Goal: Task Accomplishment & Management: Manage account settings

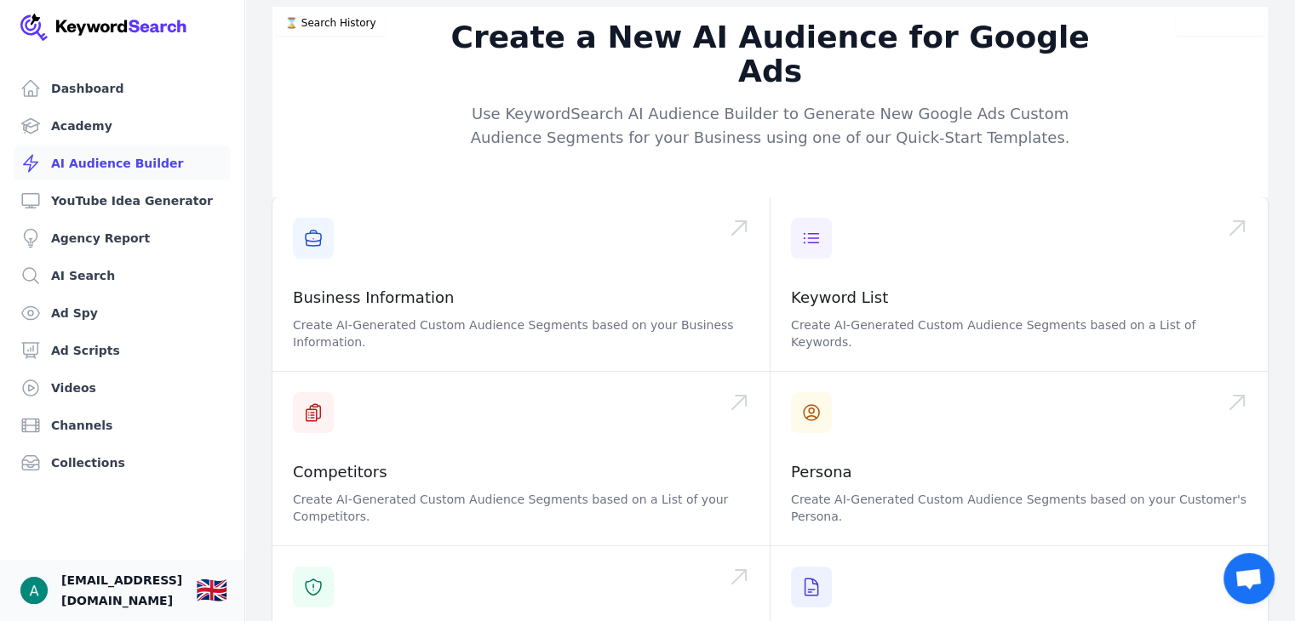
click at [61, 583] on span "aryanjain4886@gmail.com" at bounding box center [121, 590] width 121 height 41
click at [32, 583] on img "Open user button" at bounding box center [33, 590] width 27 height 27
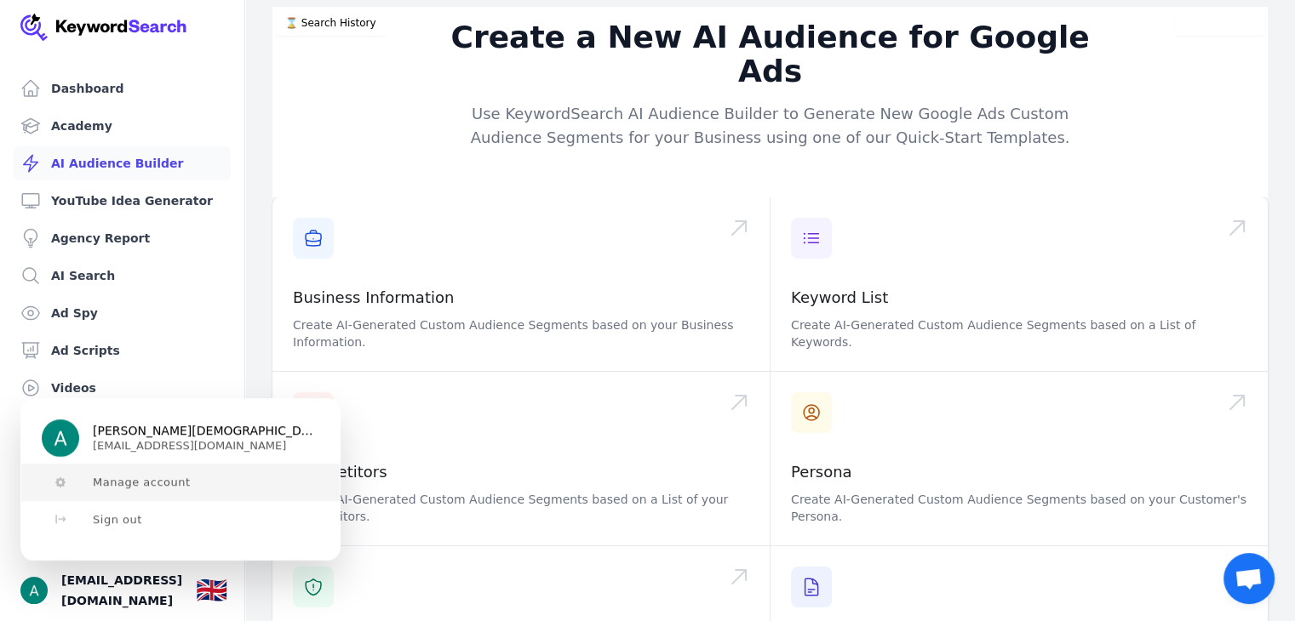
click at [145, 479] on span "Manage account" at bounding box center [142, 483] width 98 height 14
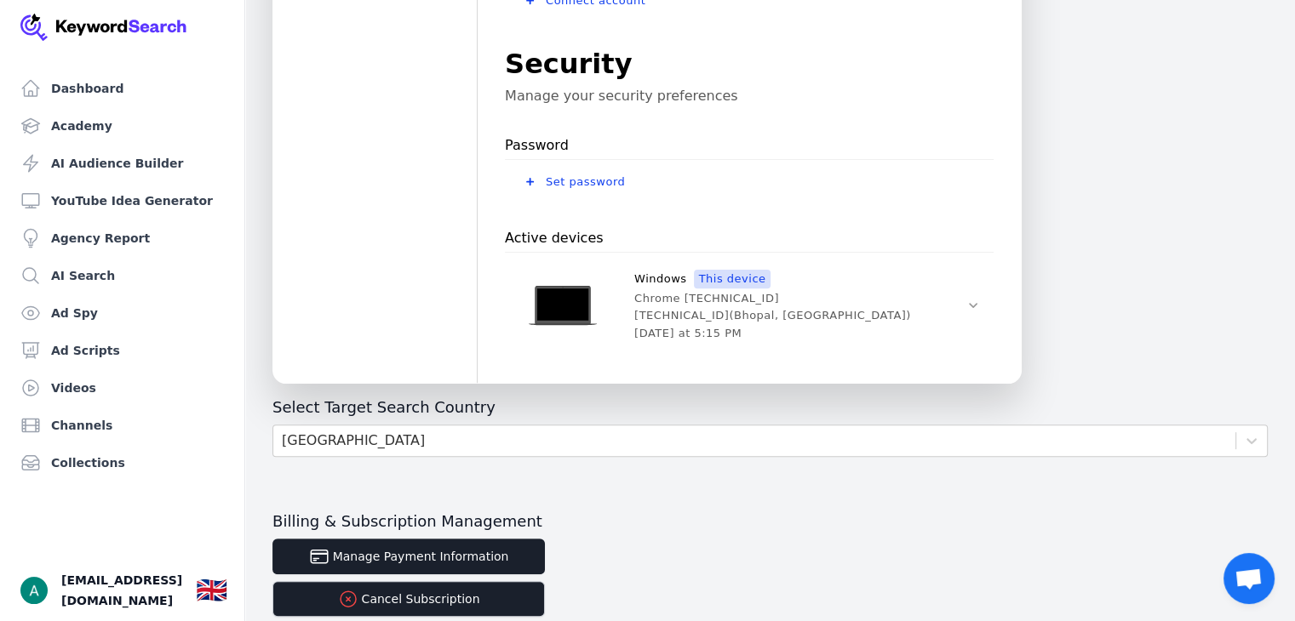
scroll to position [630, 0]
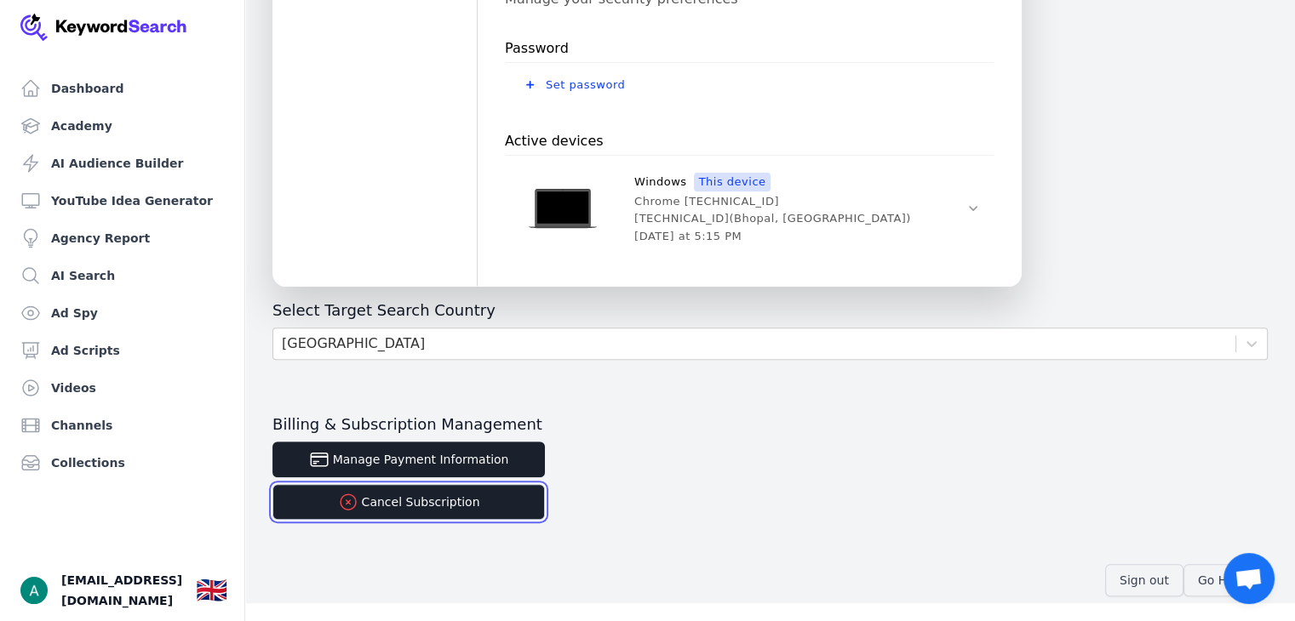
click at [450, 505] on button "Cancel Subscription" at bounding box center [408, 502] width 272 height 36
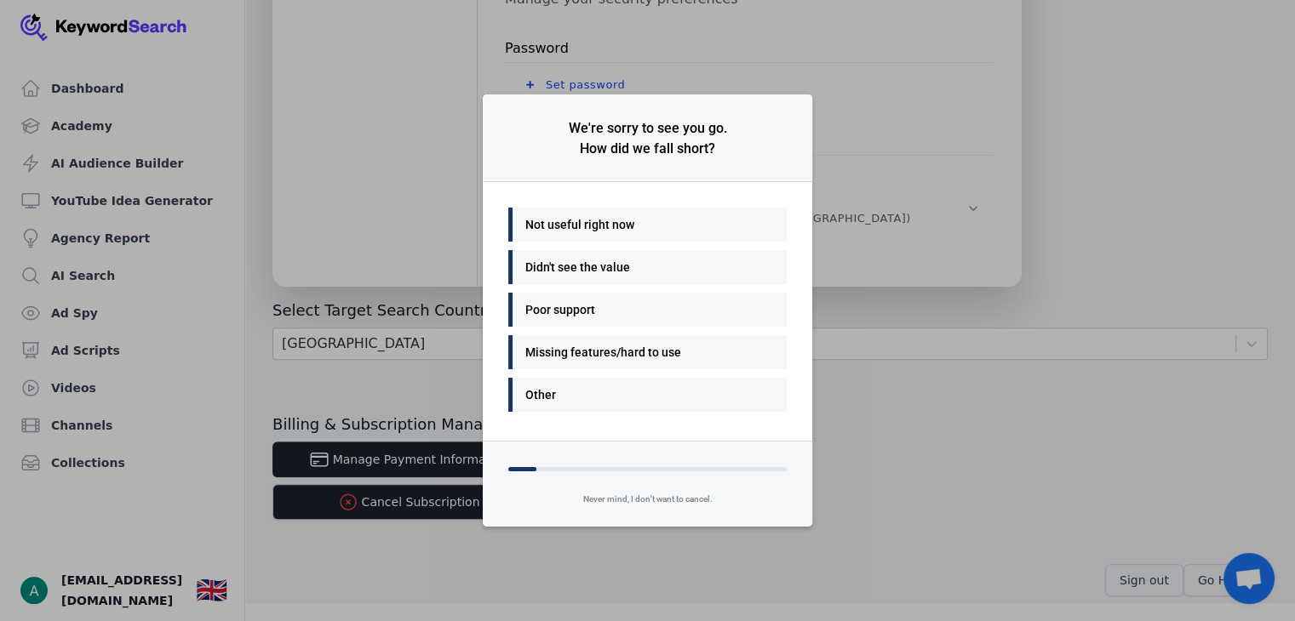
click at [665, 232] on div "Not useful right now" at bounding box center [643, 225] width 236 height 20
click at [571, 389] on div "Other" at bounding box center [643, 395] width 236 height 20
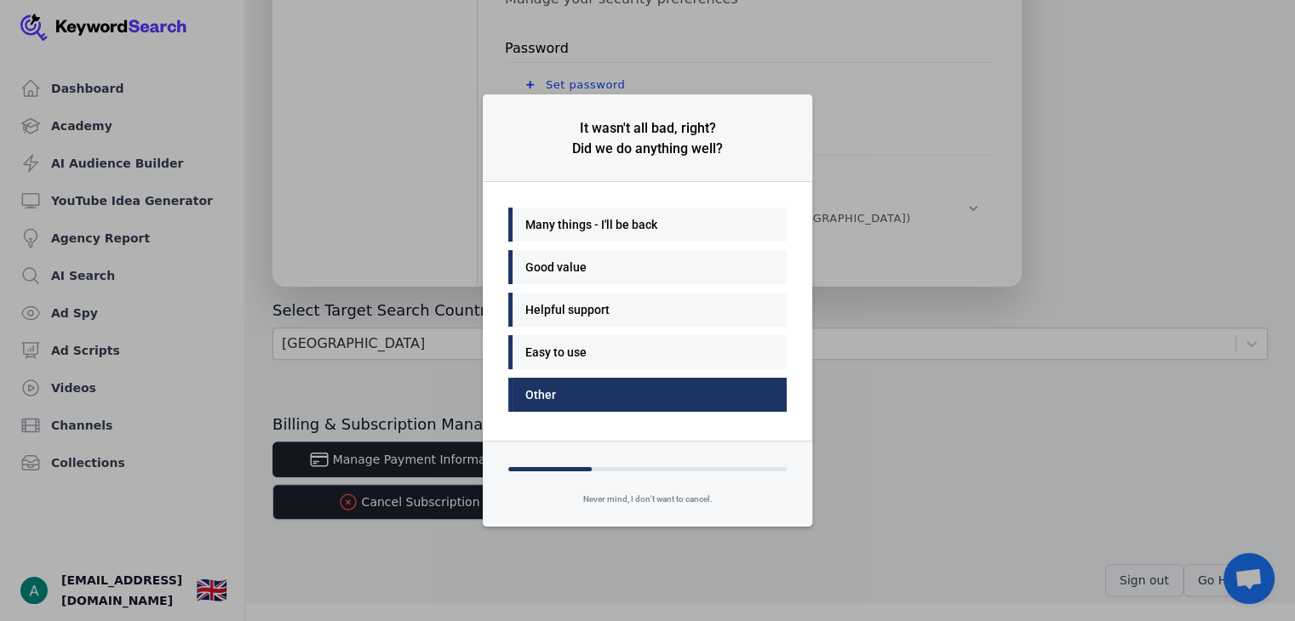
click at [569, 389] on div "Other" at bounding box center [643, 395] width 236 height 20
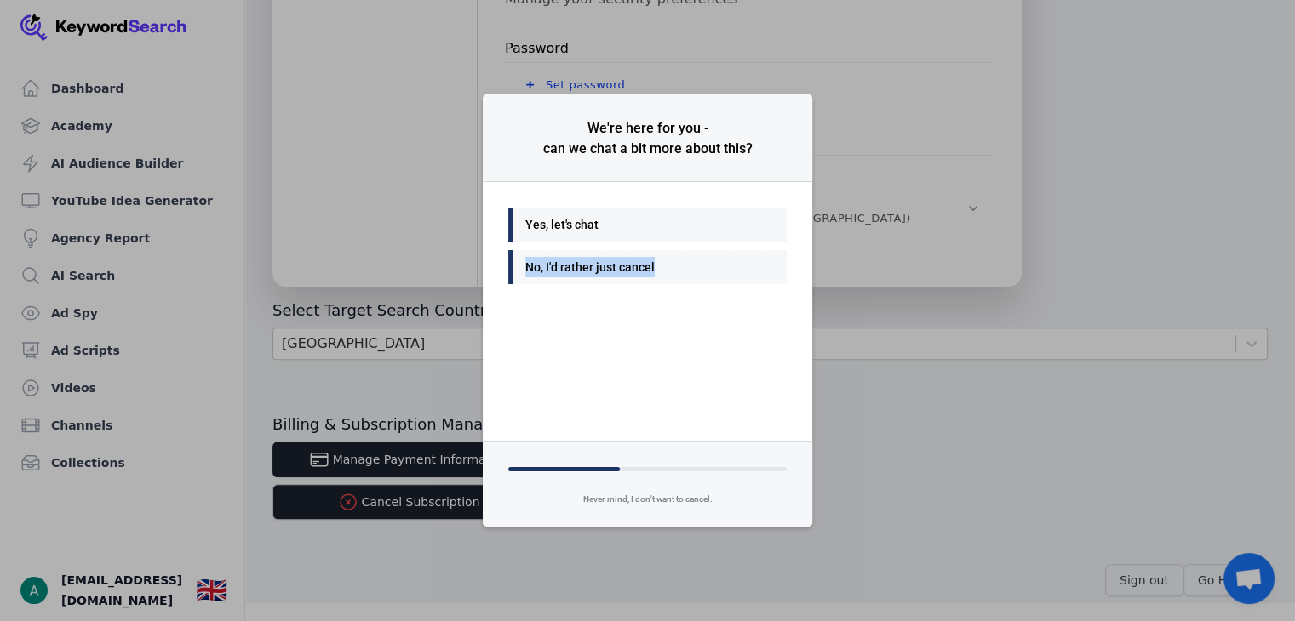
click at [569, 389] on div "Yes, let's chat No, I'd rather just cancel" at bounding box center [647, 311] width 329 height 259
click at [648, 232] on div "Yes, let's chat" at bounding box center [643, 225] width 236 height 20
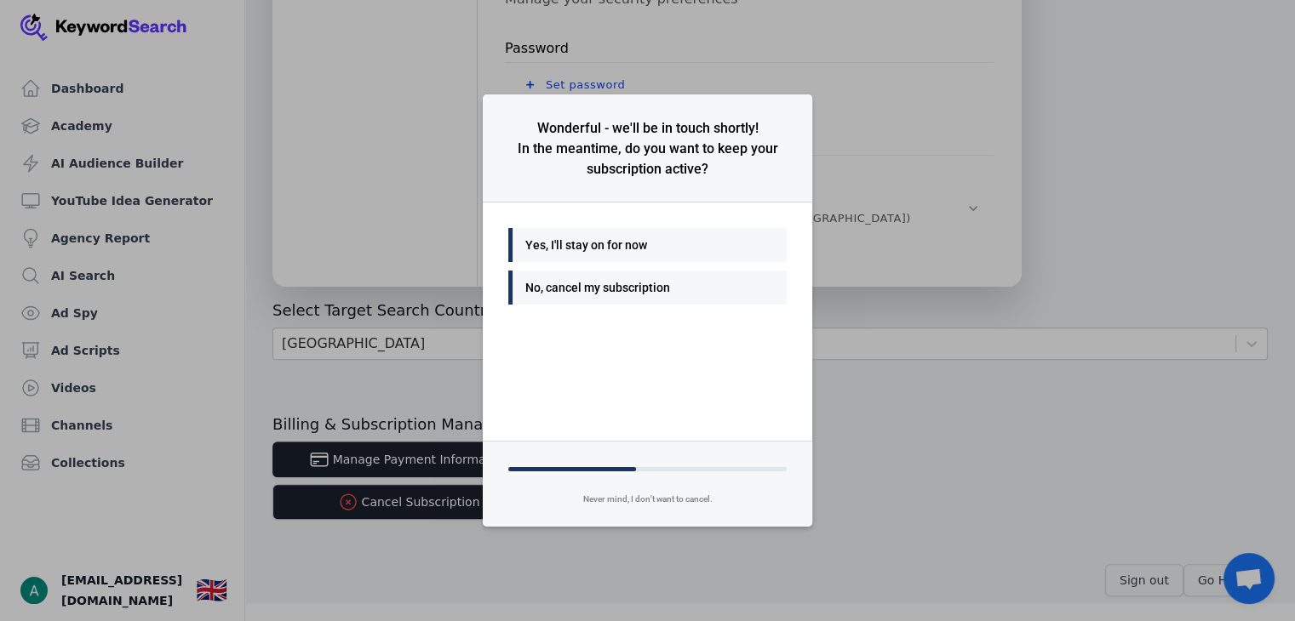
click at [630, 257] on div "Yes, I'll stay on for now" at bounding box center [647, 245] width 278 height 34
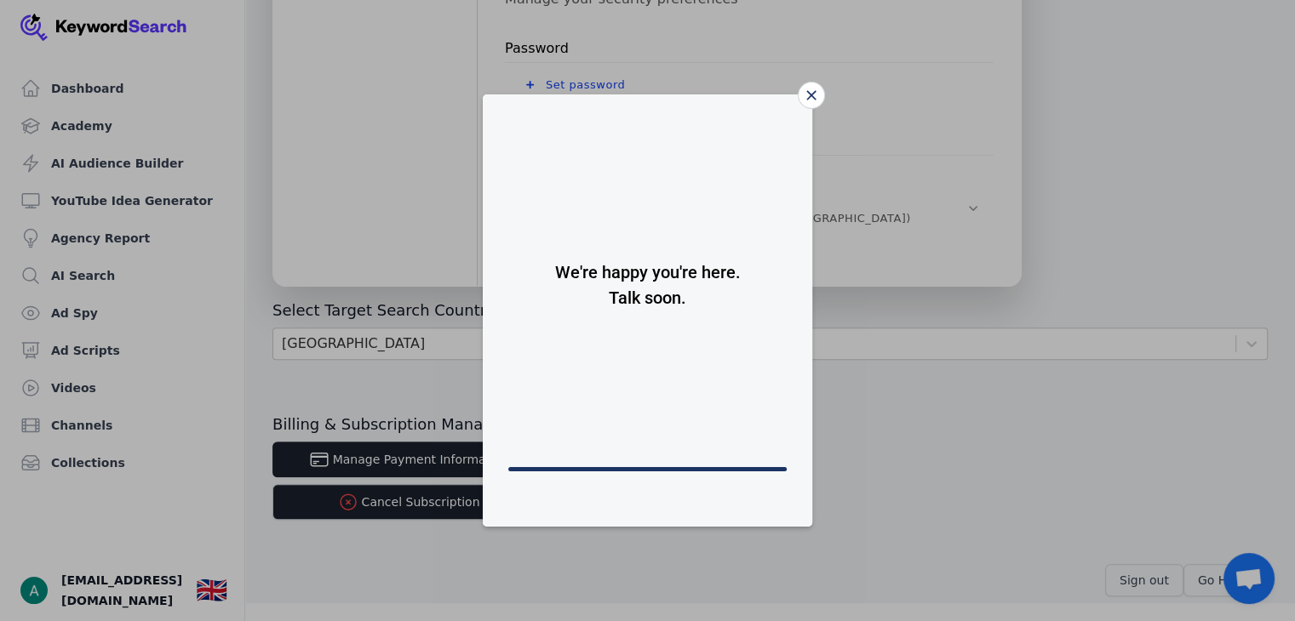
drag, startPoint x: 798, startPoint y: 94, endPoint x: 723, endPoint y: 158, distance: 99.1
click at [798, 94] on div "Close" at bounding box center [811, 95] width 27 height 27
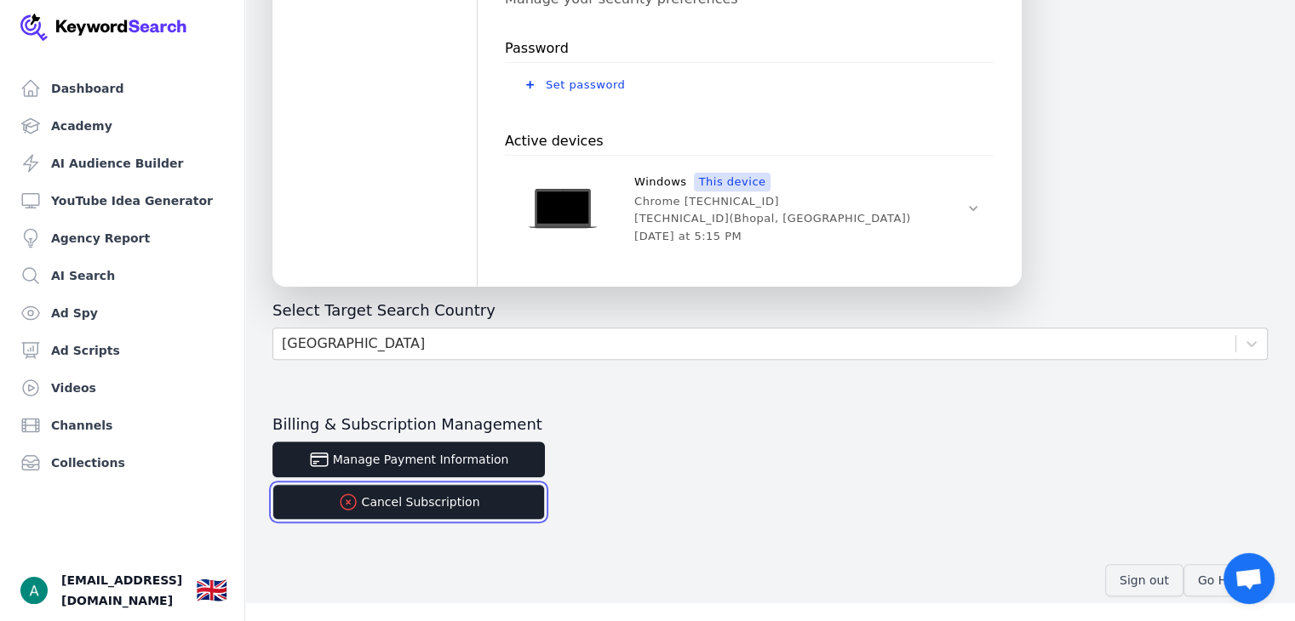
click at [392, 512] on button "Cancel Subscription" at bounding box center [408, 502] width 272 height 36
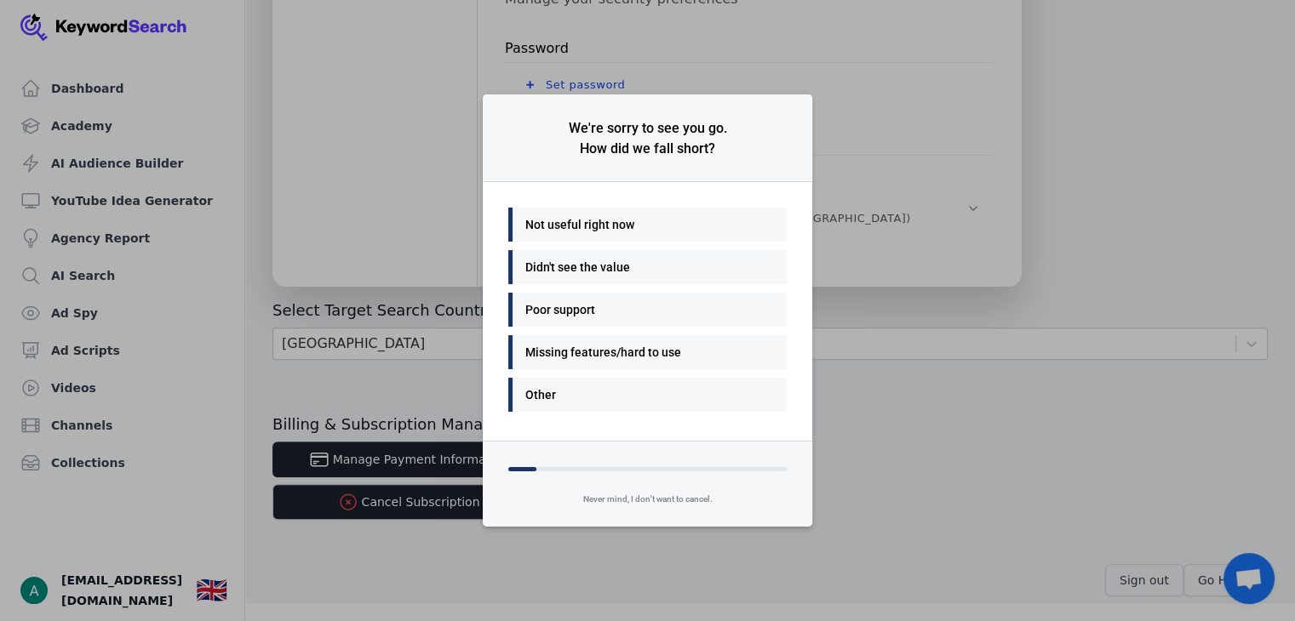
click at [620, 219] on div "Not useful right now" at bounding box center [643, 225] width 236 height 20
click at [554, 397] on div "Other" at bounding box center [643, 395] width 236 height 20
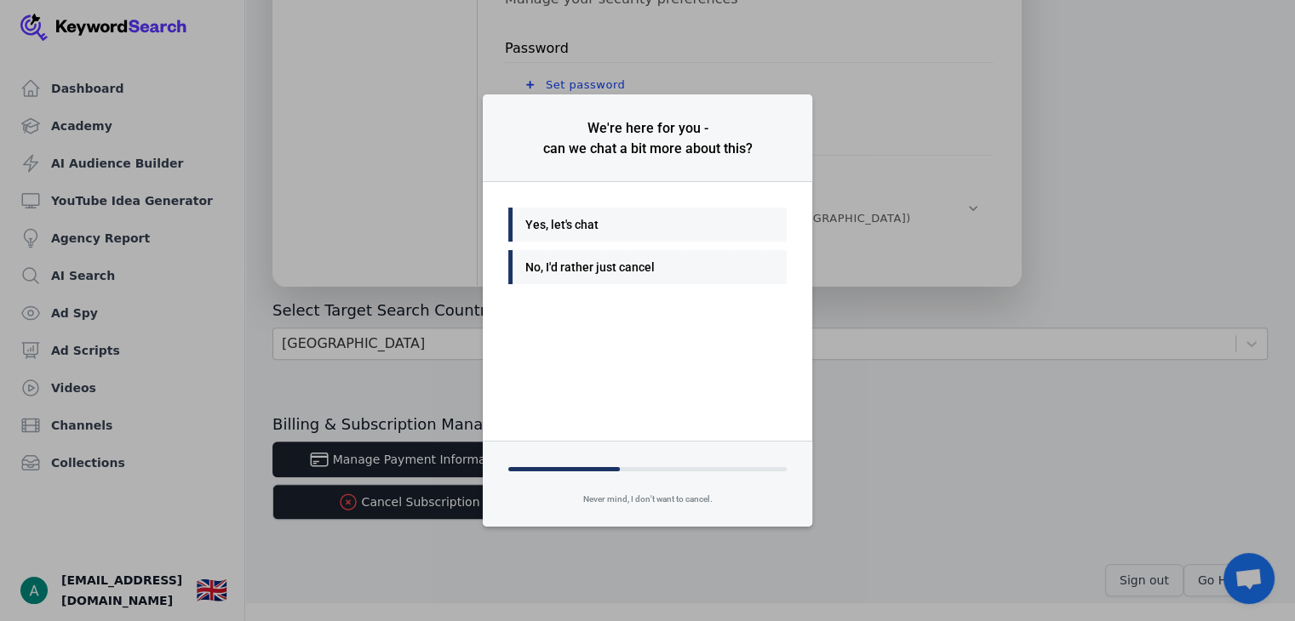
click at [576, 270] on div "No, I'd rather just cancel" at bounding box center [643, 267] width 236 height 20
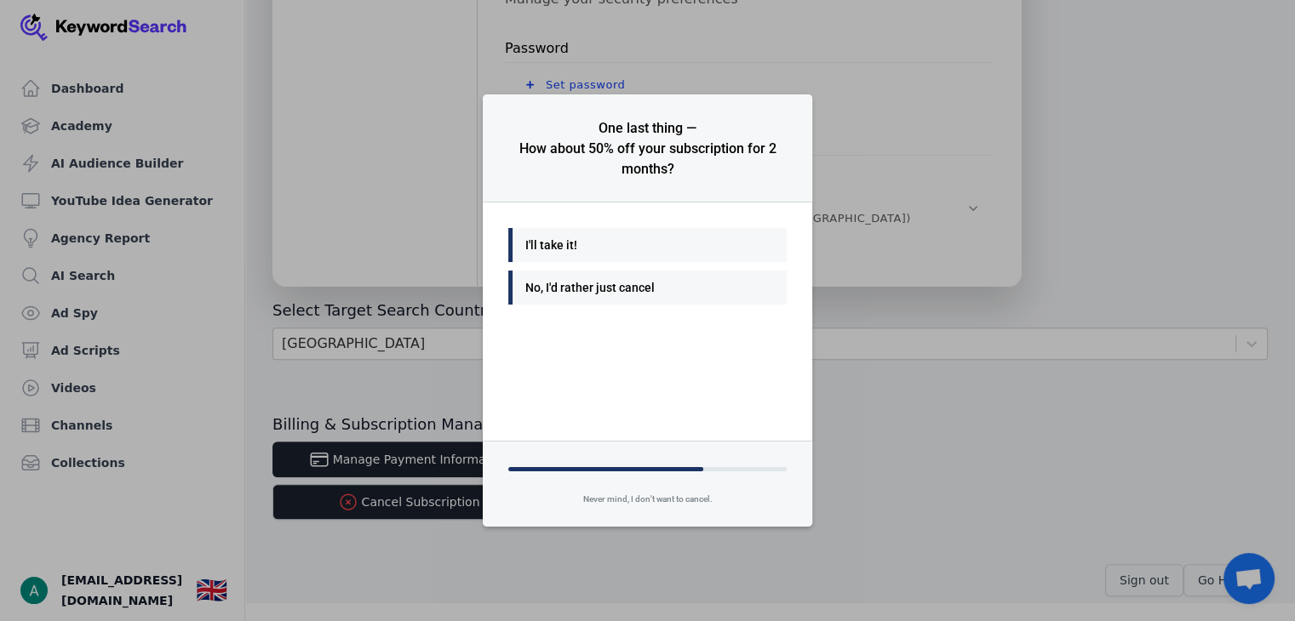
click at [574, 279] on div "No, I'd rather just cancel" at bounding box center [643, 288] width 236 height 20
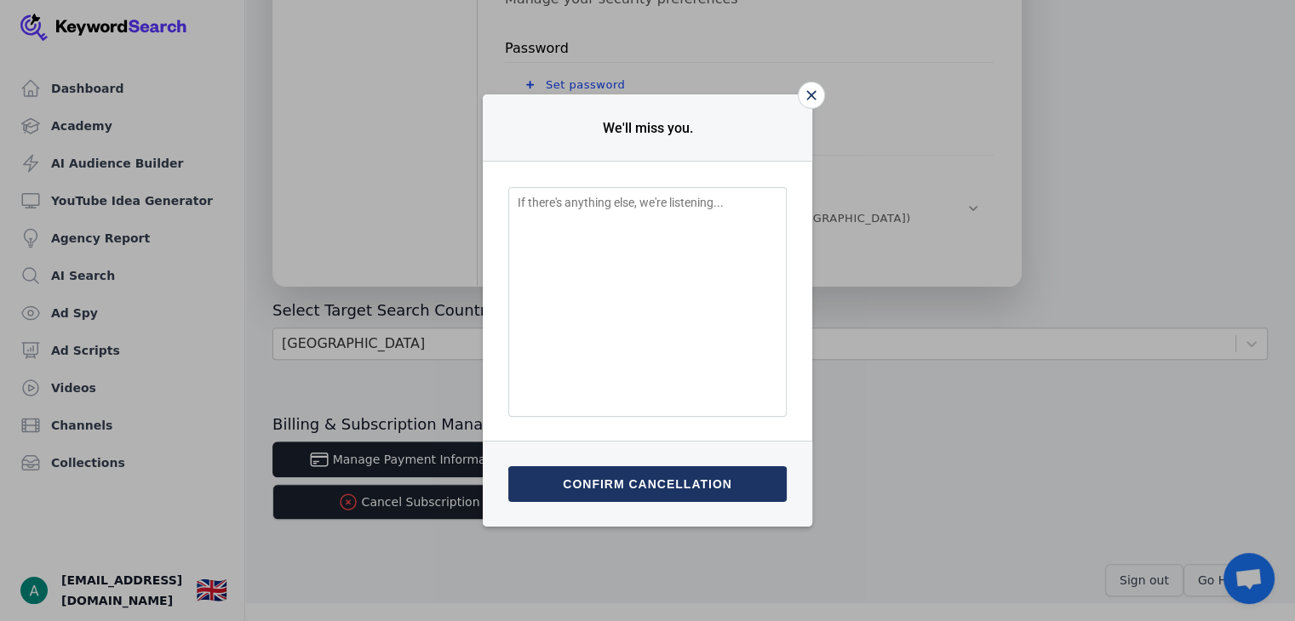
click at [631, 477] on button "Confirm cancellation" at bounding box center [647, 484] width 278 height 36
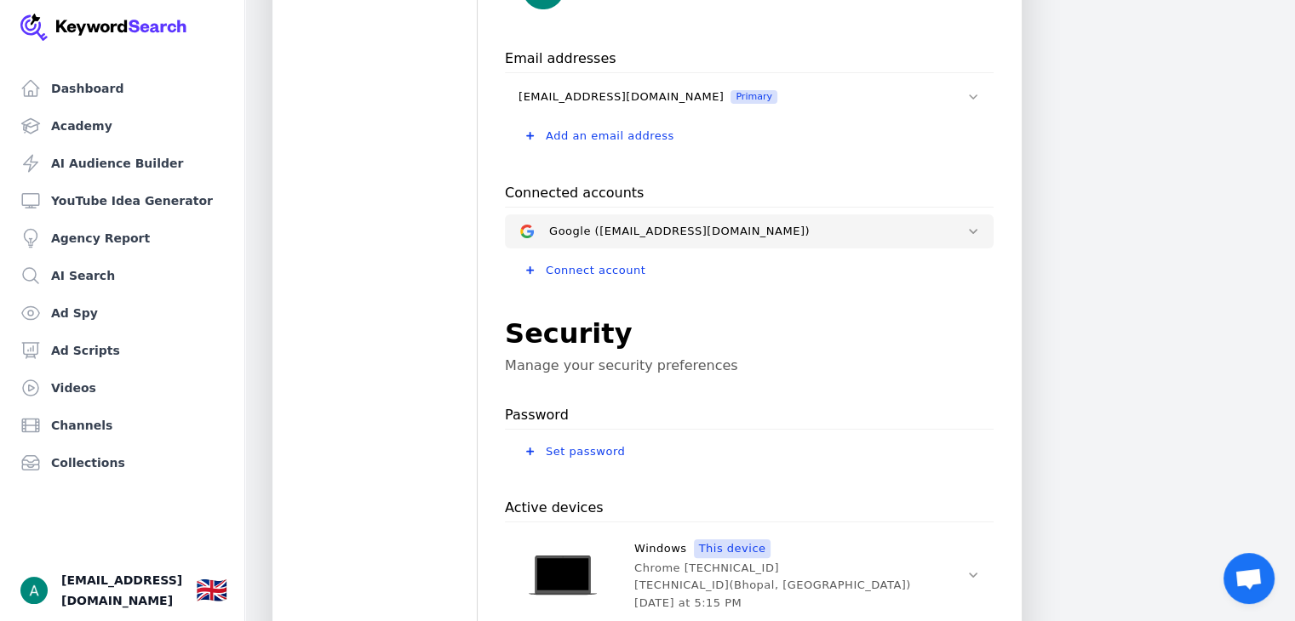
scroll to position [630, 0]
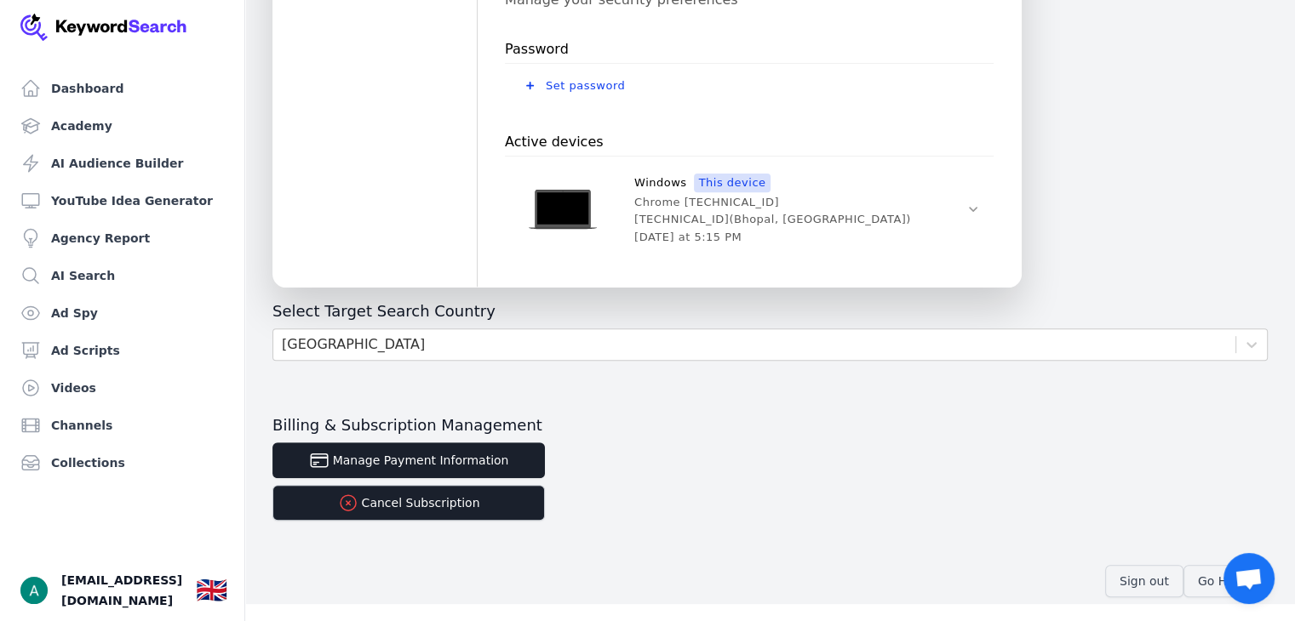
scroll to position [630, 0]
click at [452, 487] on button "Cancel Subscription" at bounding box center [408, 502] width 272 height 36
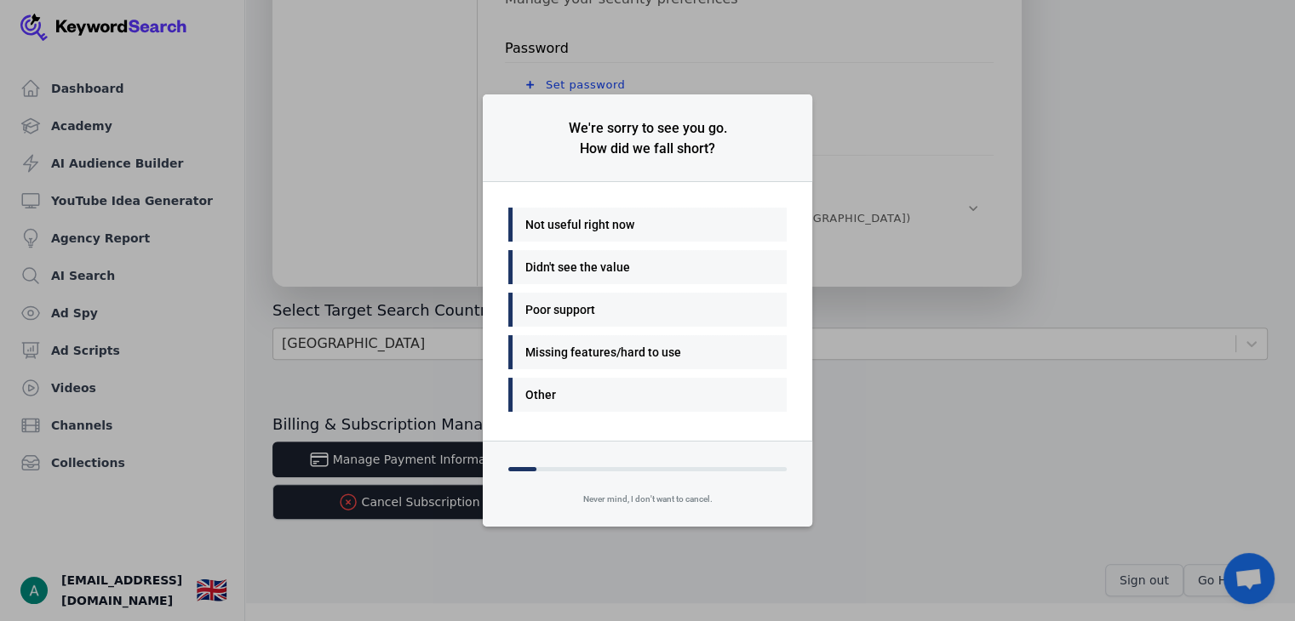
click at [649, 385] on div "Other" at bounding box center [643, 395] width 236 height 20
click at [650, 391] on div "Other" at bounding box center [643, 395] width 236 height 20
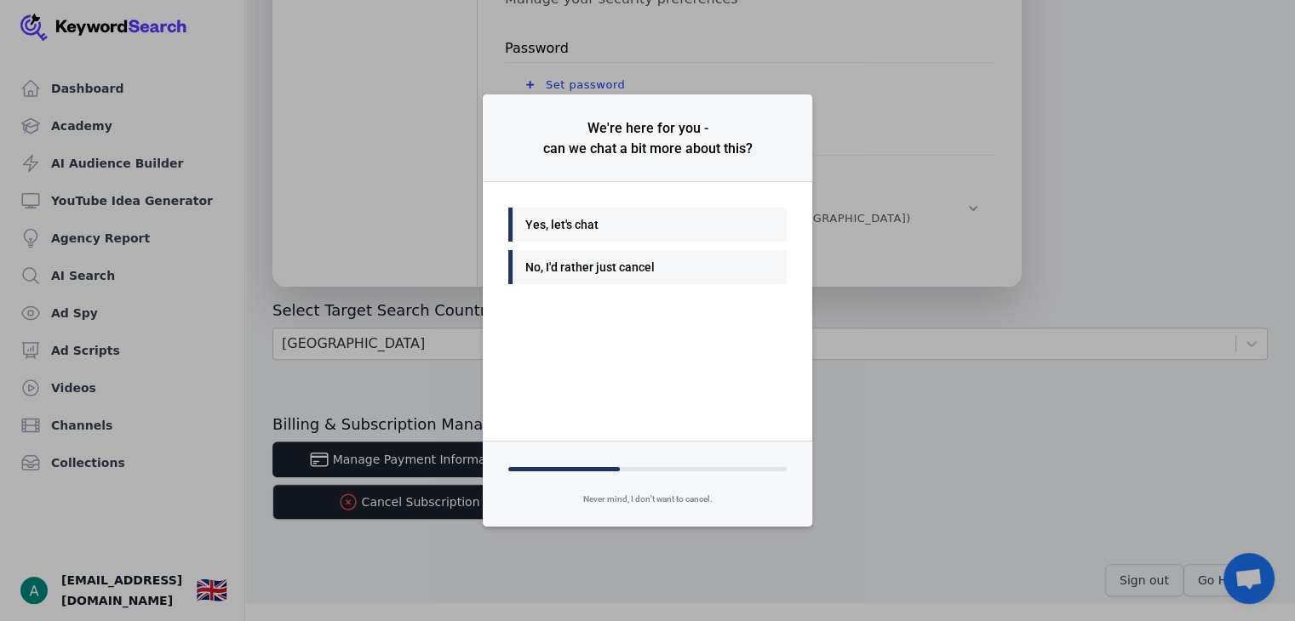
click at [610, 270] on div "No, I'd rather just cancel" at bounding box center [643, 267] width 236 height 20
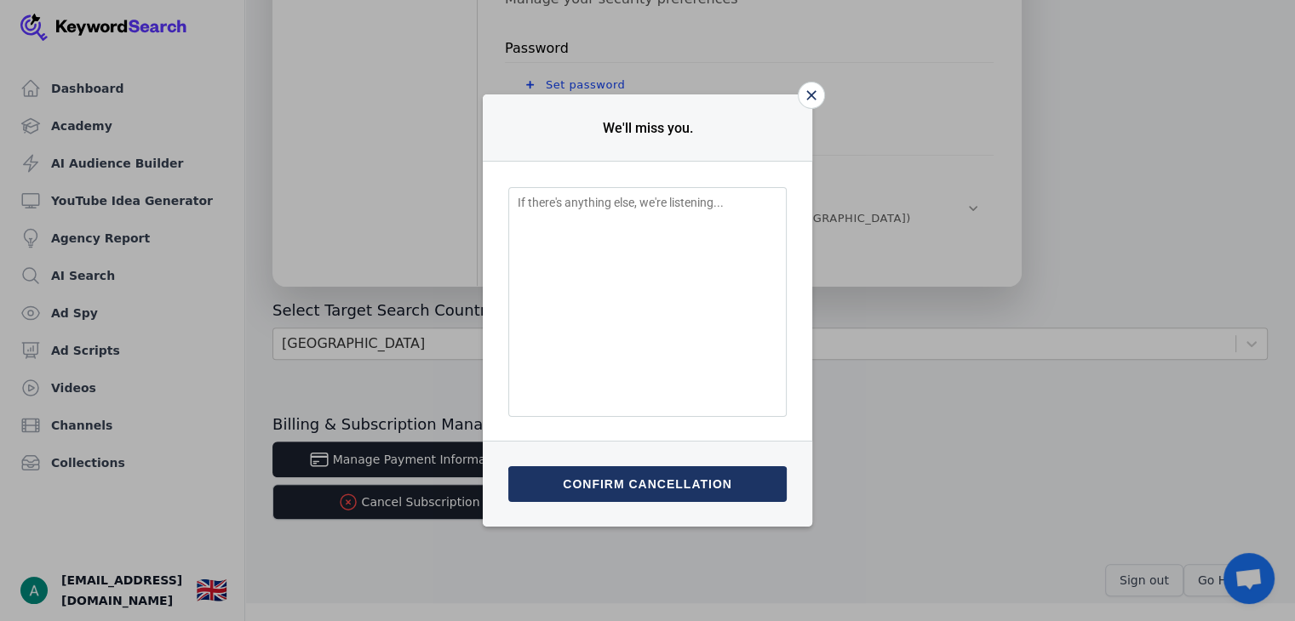
click at [631, 484] on button "Confirm cancellation" at bounding box center [647, 484] width 278 height 36
